Goal: Information Seeking & Learning: Understand process/instructions

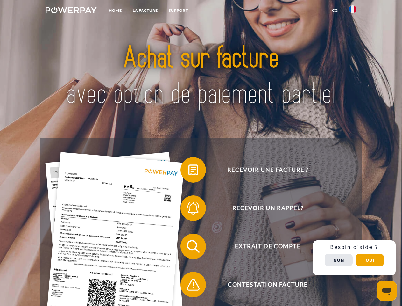
click at [71, 11] on img at bounding box center [71, 10] width 51 height 6
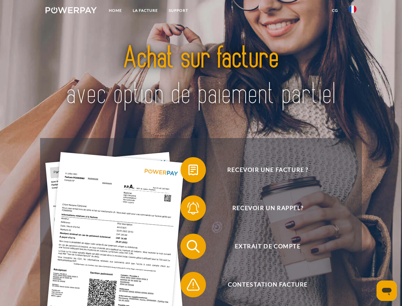
click at [353, 11] on img at bounding box center [353, 9] width 8 height 8
click at [335, 11] on link "CG" at bounding box center [335, 10] width 17 height 11
click at [189, 171] on span at bounding box center [184, 170] width 32 height 32
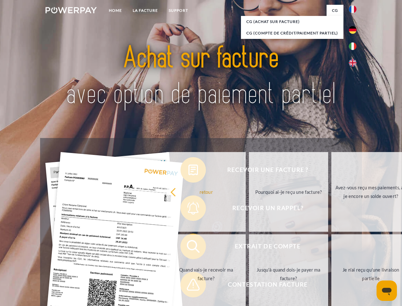
click at [189, 209] on div "Recevoir une facture ? Recevoir un rappel? Extrait de compte retour" at bounding box center [201, 265] width 322 height 255
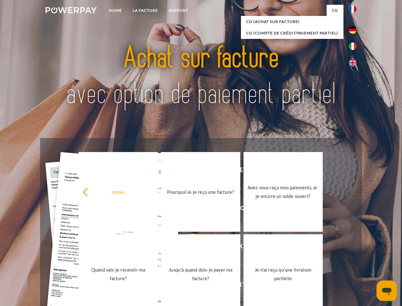
click at [189, 247] on link "Jusqu'à quand dois-je payer ma facture?" at bounding box center [200, 274] width 79 height 80
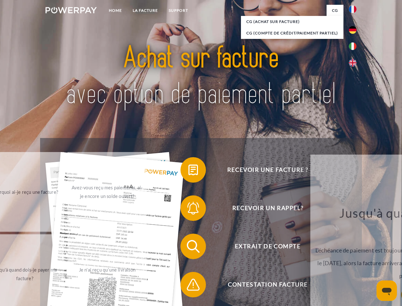
click at [189, 286] on span at bounding box center [184, 284] width 32 height 32
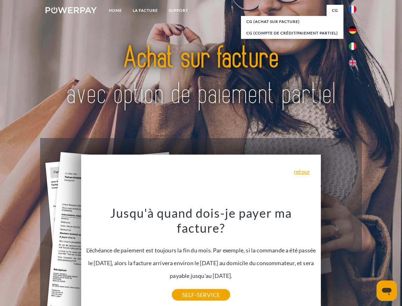
click at [354, 258] on div "Recevoir une facture ? Recevoir un rappel? Extrait de compte retour" at bounding box center [201, 265] width 322 height 255
click at [339, 259] on span "Extrait de compte" at bounding box center [268, 245] width 156 height 25
click at [370, 260] on header "Home LA FACTURE Support" at bounding box center [201, 220] width 402 height 440
